Goal: Information Seeking & Learning: Learn about a topic

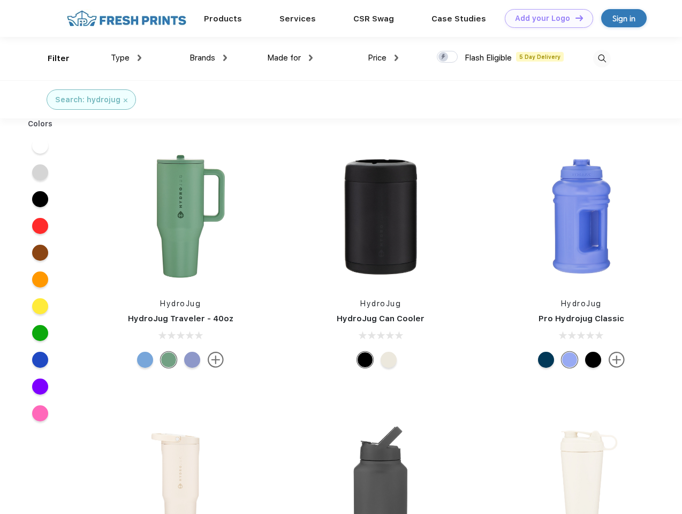
scroll to position [1, 0]
click at [545, 18] on link "Add your Logo Design Tool" at bounding box center [549, 18] width 88 height 19
click at [0, 0] on div "Design Tool" at bounding box center [0, 0] width 0 height 0
click at [575, 18] on link "Add your Logo Design Tool" at bounding box center [549, 18] width 88 height 19
click at [51, 58] on div "Filter" at bounding box center [59, 58] width 22 height 12
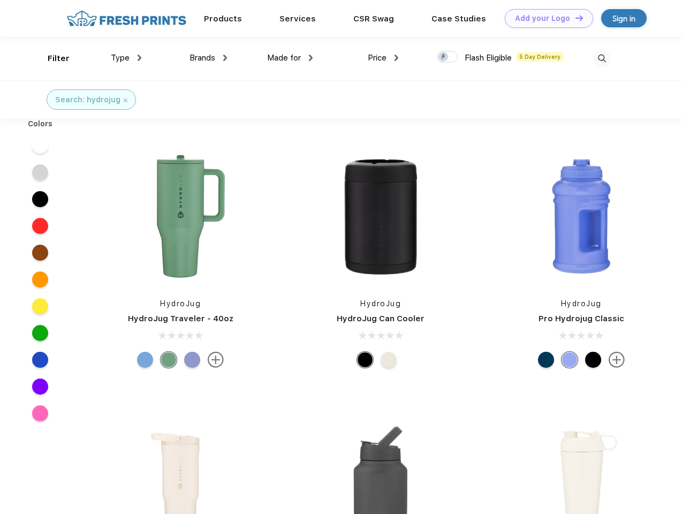
click at [126, 58] on span "Type" at bounding box center [120, 58] width 19 height 10
click at [208, 58] on span "Brands" at bounding box center [203, 58] width 26 height 10
click at [290, 58] on span "Made for" at bounding box center [284, 58] width 34 height 10
click at [384, 58] on span "Price" at bounding box center [377, 58] width 19 height 10
click at [448, 57] on div at bounding box center [447, 57] width 21 height 12
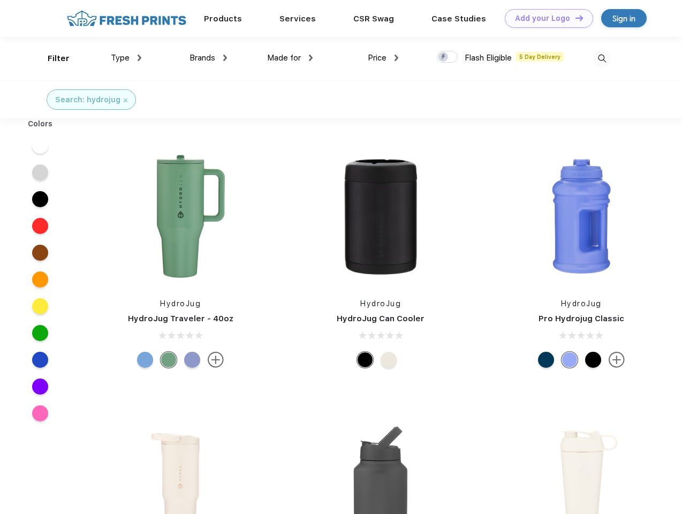
click at [444, 57] on input "checkbox" at bounding box center [440, 53] width 7 height 7
click at [602, 58] on img at bounding box center [603, 59] width 18 height 18
